Goal: Information Seeking & Learning: Learn about a topic

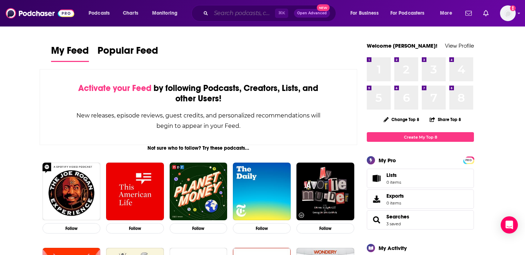
click at [259, 15] on input "Search podcasts, credits, & more..." at bounding box center [243, 13] width 64 height 11
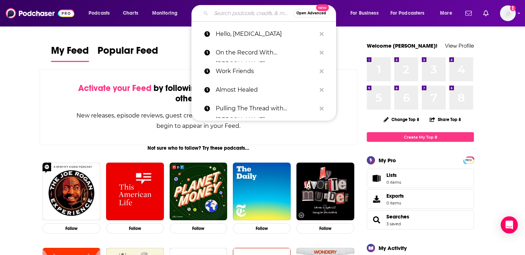
type input "k"
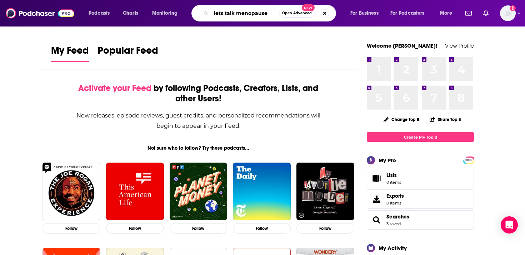
type input "lets talk menopause"
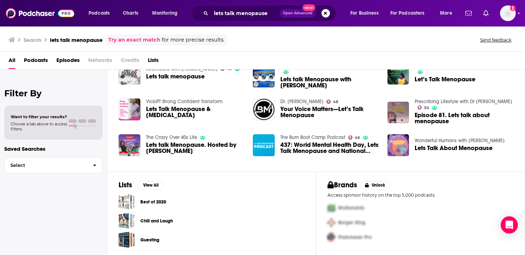
scroll to position [8, 0]
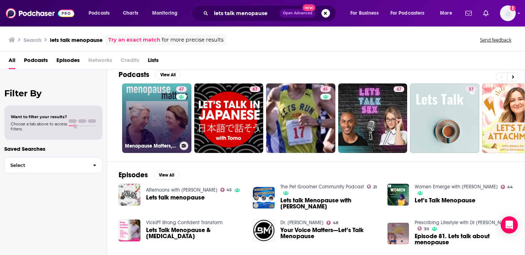
click at [158, 120] on link "47 Menopause Matters, Let’s Talk" at bounding box center [156, 117] width 69 height 69
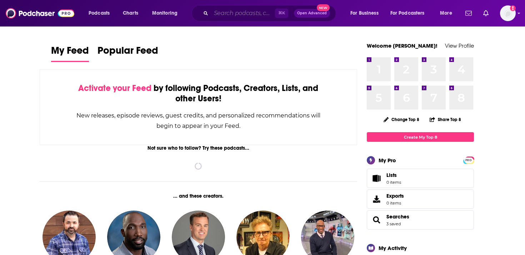
click at [218, 11] on input "Search podcasts, credits, & more..." at bounding box center [243, 13] width 64 height 11
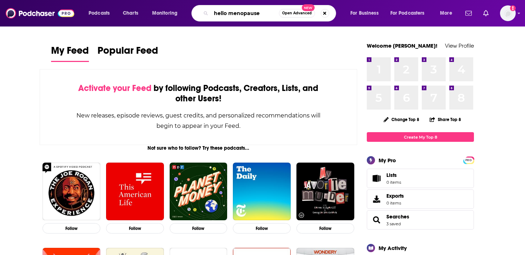
type input "hello menopause"
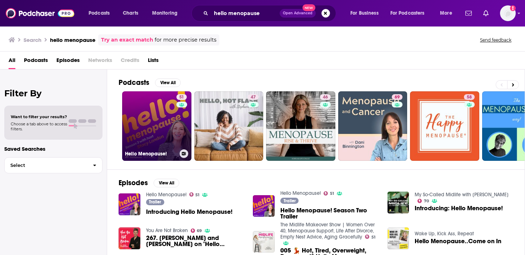
click at [155, 144] on link "51 Hello Menopause!" at bounding box center [156, 125] width 69 height 69
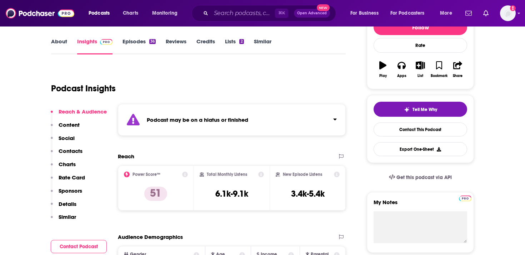
scroll to position [98, 0]
